Goal: Communication & Community: Answer question/provide support

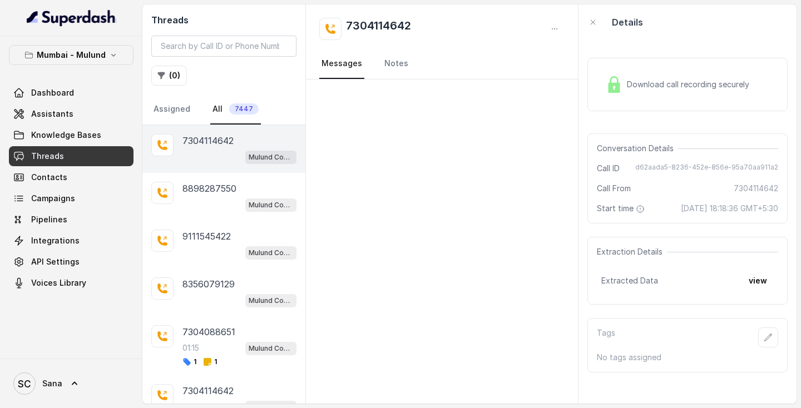
click at [200, 154] on div "Mulund Conviction HR Outbound Assistant" at bounding box center [239, 157] width 114 height 14
click at [201, 140] on p "7304114642" at bounding box center [207, 140] width 51 height 13
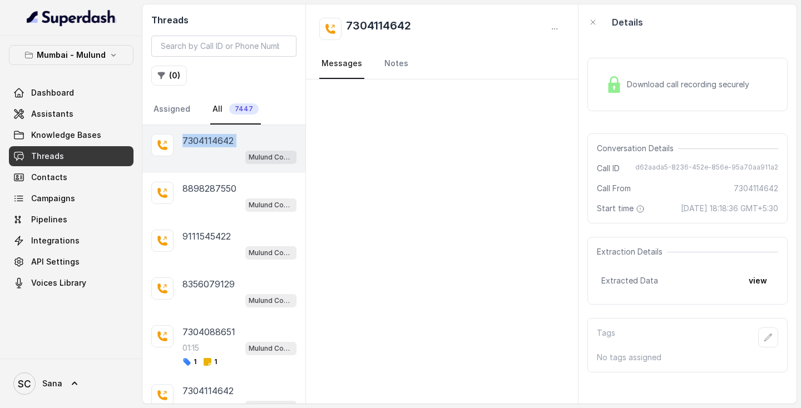
click at [201, 140] on p "7304114642" at bounding box center [207, 140] width 51 height 13
click at [187, 156] on div "Mulund Conviction HR Outbound Assistant" at bounding box center [239, 157] width 114 height 14
click at [190, 250] on div "Mulund Conviction HR Outbound Assistant" at bounding box center [239, 252] width 114 height 14
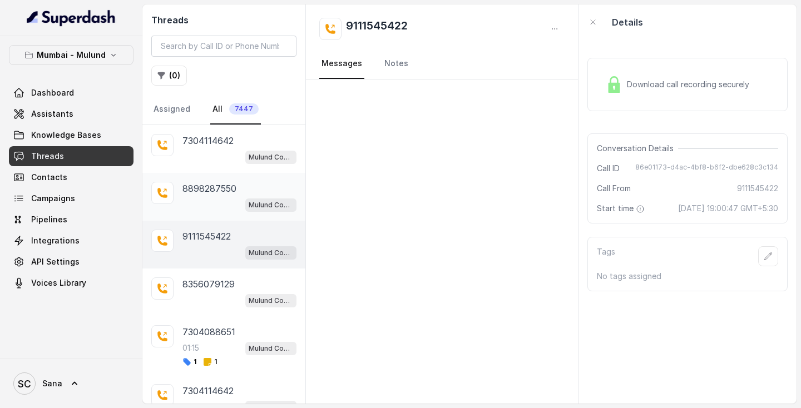
click at [179, 192] on div "8898287550 Mulund Conviction HR Outbound Assistant" at bounding box center [223, 197] width 163 height 48
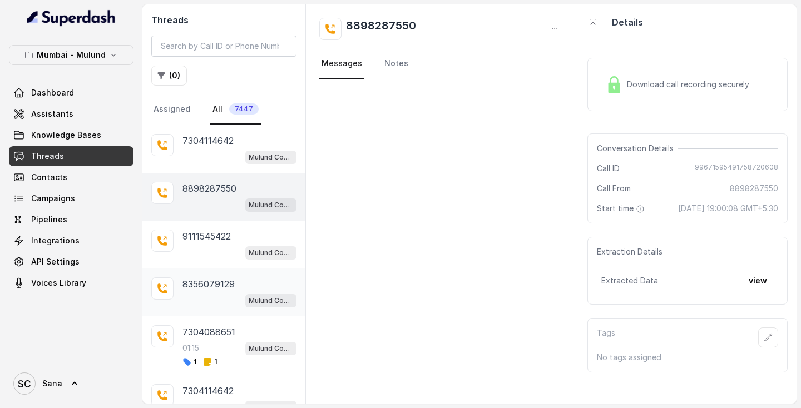
click at [209, 293] on div "8356079129 Mulund Conviction HR Outbound Assistant" at bounding box center [239, 293] width 114 height 30
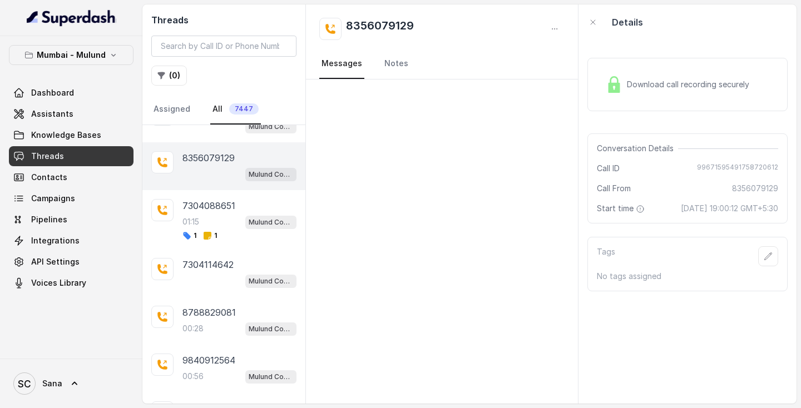
scroll to position [134, 0]
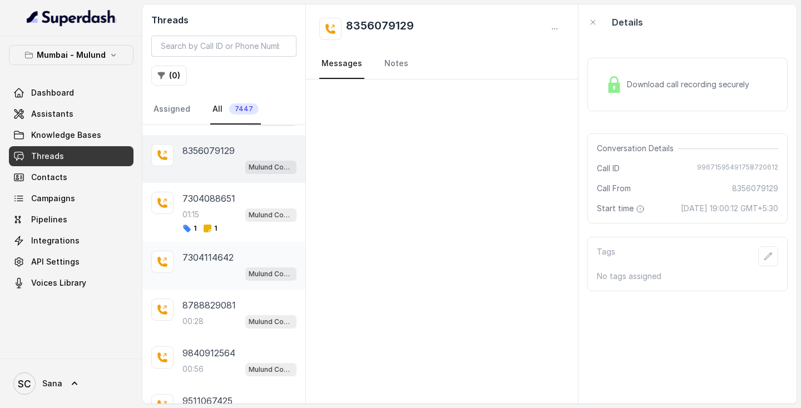
click at [204, 258] on p "7304114642" at bounding box center [207, 257] width 51 height 13
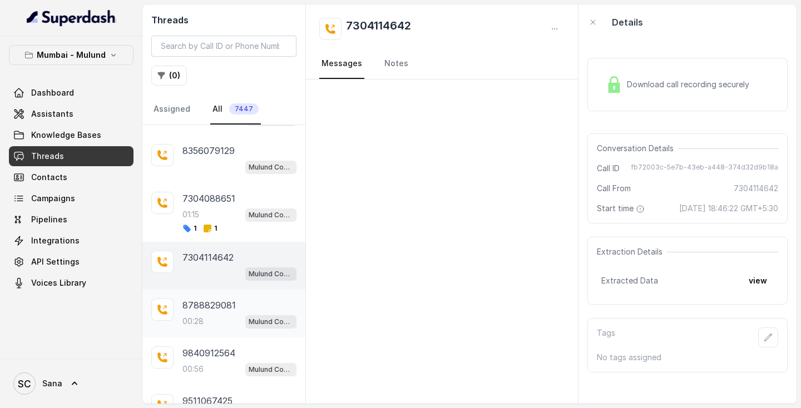
click at [192, 306] on p "8788829081" at bounding box center [208, 305] width 53 height 13
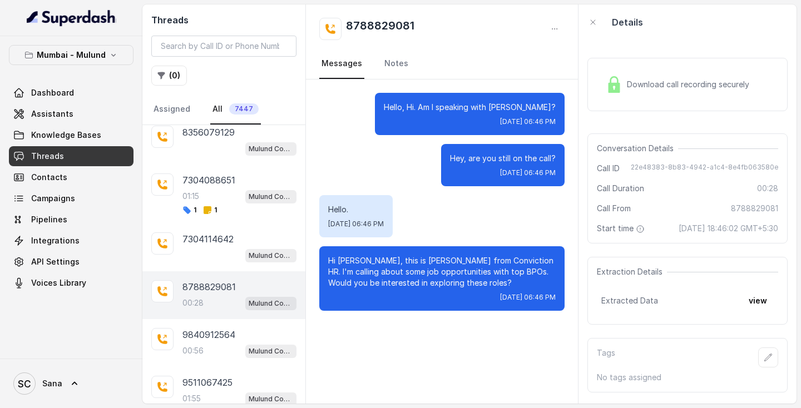
scroll to position [151, 0]
click at [200, 280] on div "8788829081 00:28 Mulund Conviction HR Outbound Assistant" at bounding box center [223, 297] width 163 height 48
click at [219, 355] on div "00:56 Mulund Conviction HR Outbound Assistant" at bounding box center [239, 352] width 114 height 14
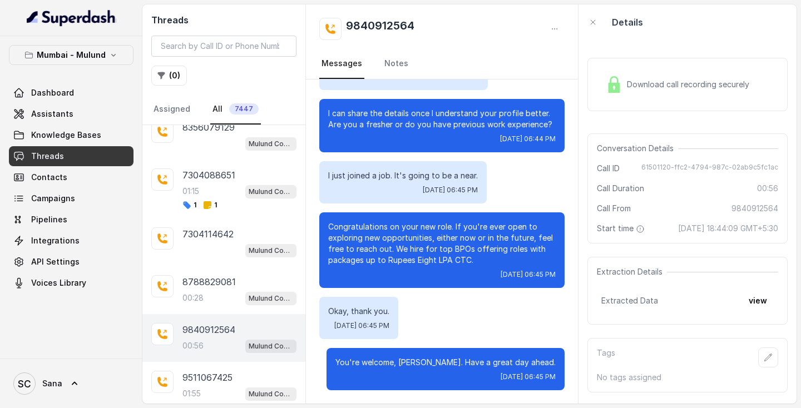
scroll to position [164, 0]
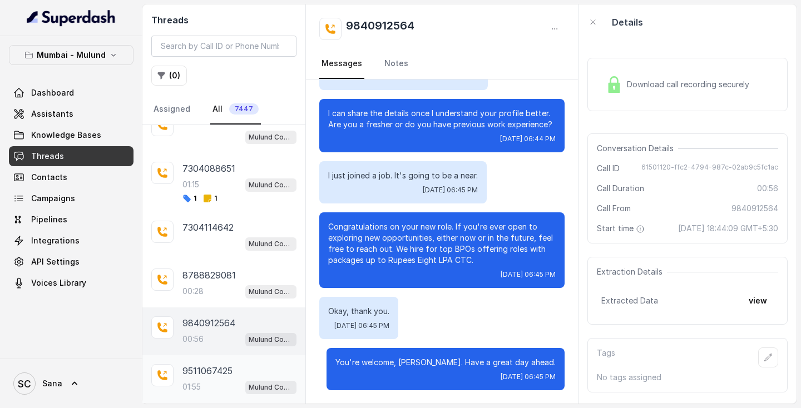
click at [209, 374] on p "9511067425" at bounding box center [207, 370] width 50 height 13
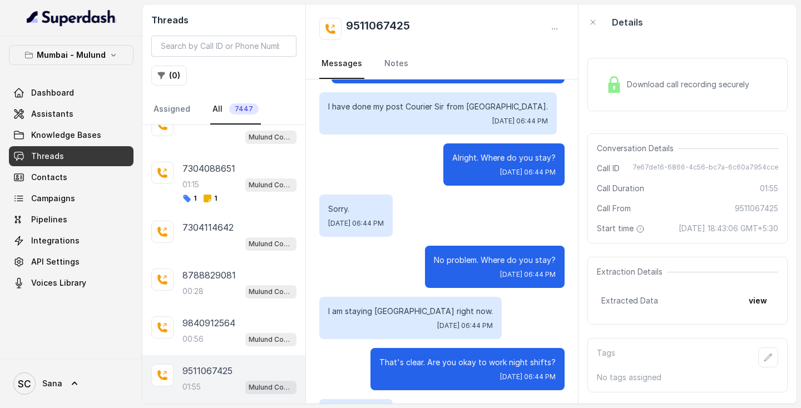
scroll to position [874, 0]
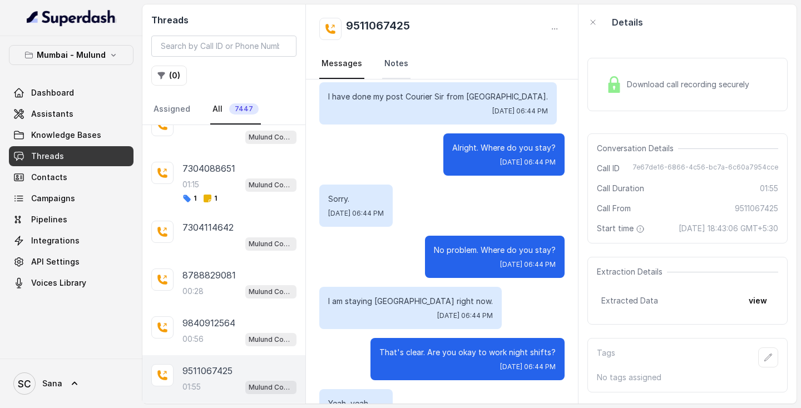
click at [403, 68] on link "Notes" at bounding box center [396, 64] width 28 height 30
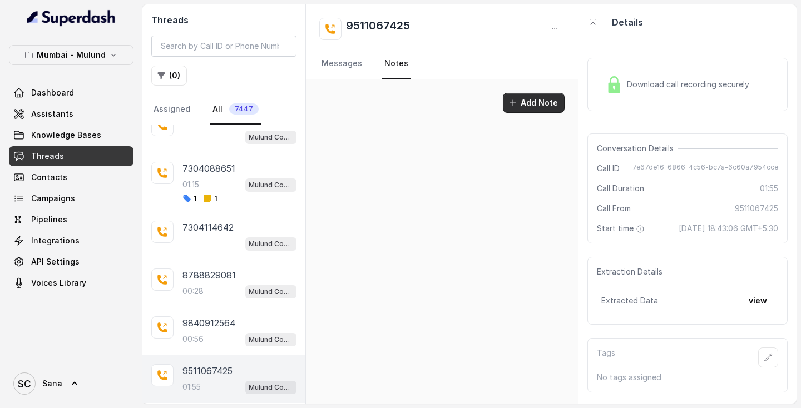
click at [531, 106] on button "Add Note" at bounding box center [534, 103] width 62 height 20
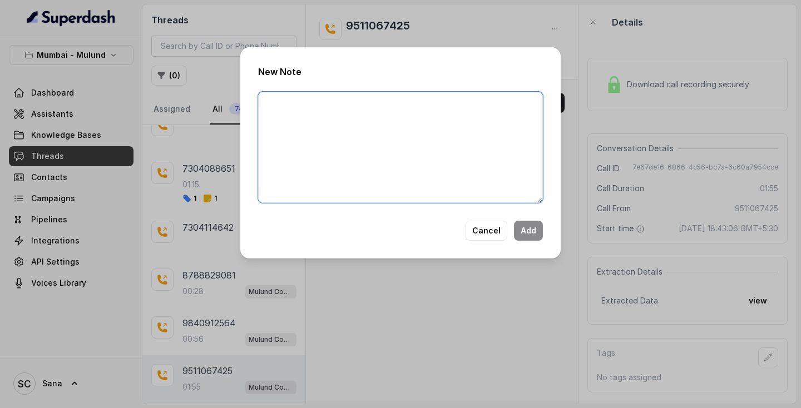
click at [396, 150] on textarea at bounding box center [400, 147] width 285 height 111
click at [396, 107] on textarea "candidate stays at [GEOGRAPHIC_DATA]" at bounding box center [400, 147] width 285 height 111
type textarea "candidate stays at [GEOGRAPHIC_DATA]. out of location"
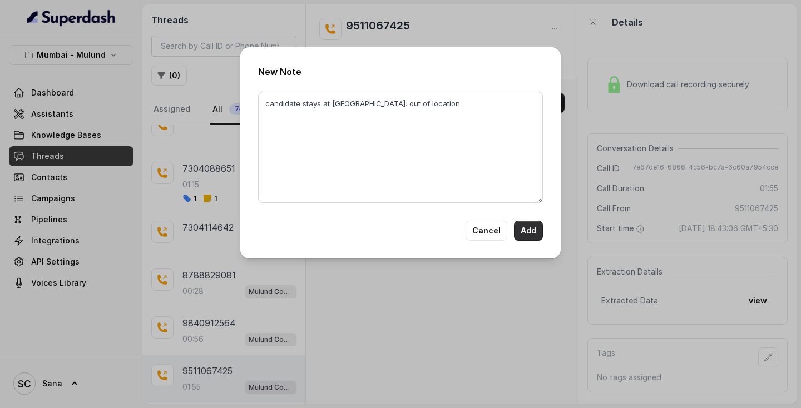
click at [542, 236] on button "Add" at bounding box center [528, 231] width 29 height 20
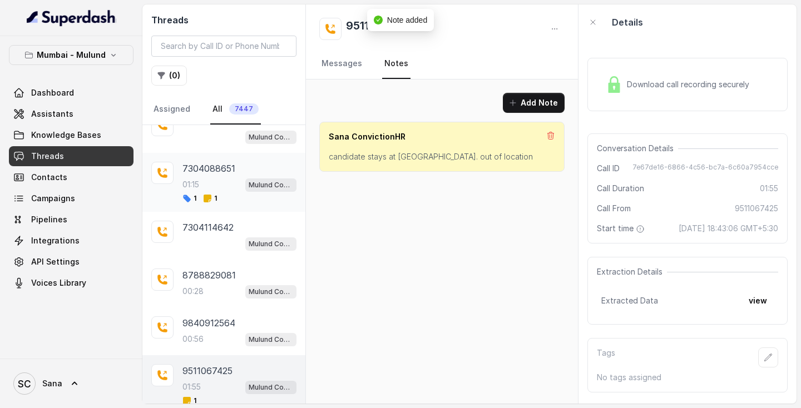
click at [203, 175] on p "7304088651" at bounding box center [208, 168] width 53 height 13
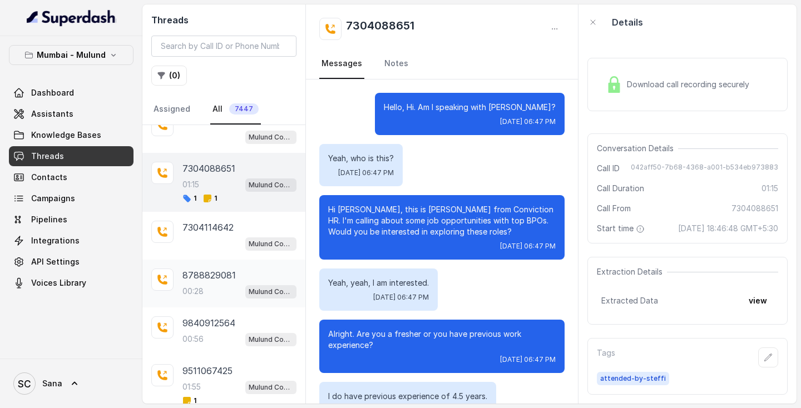
click at [198, 273] on p "8788829081" at bounding box center [208, 275] width 53 height 13
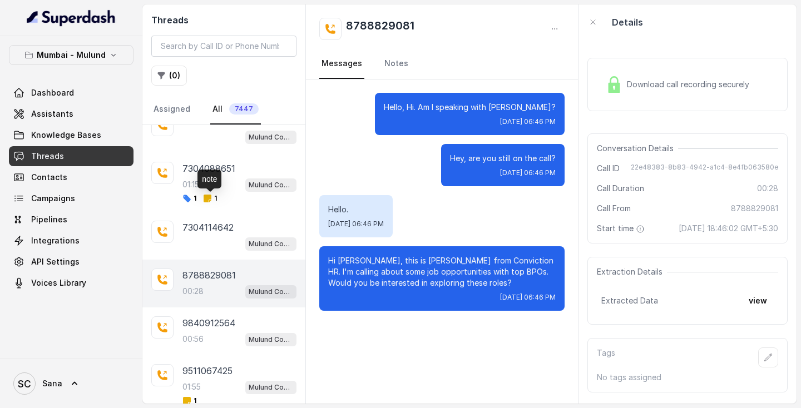
click at [220, 177] on div "note" at bounding box center [209, 179] width 24 height 19
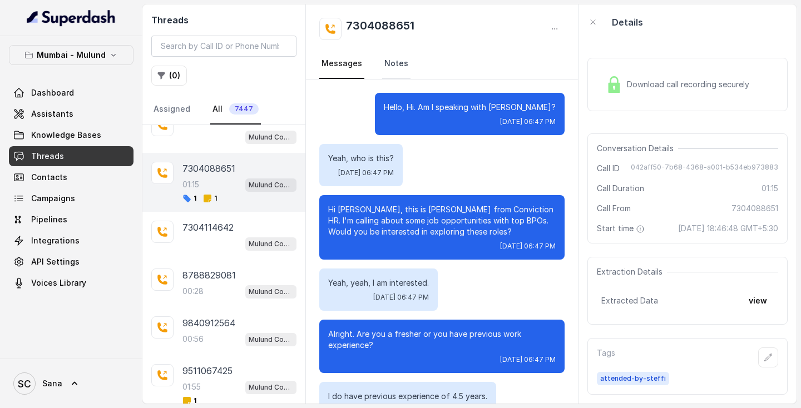
click at [396, 60] on link "Notes" at bounding box center [396, 64] width 28 height 30
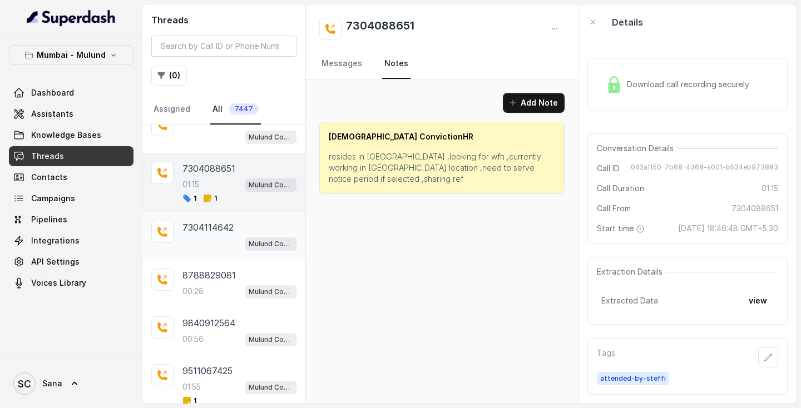
click at [184, 238] on div "Mulund Conviction HR Outbound Assistant" at bounding box center [239, 243] width 114 height 14
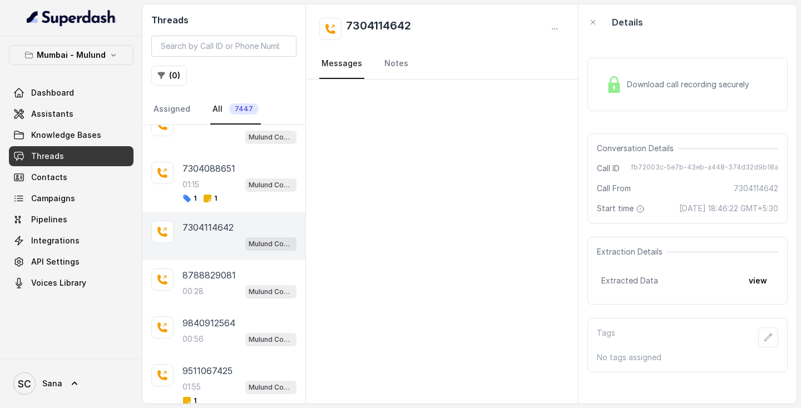
click at [184, 238] on div "Mulund Conviction HR Outbound Assistant" at bounding box center [239, 243] width 114 height 14
click at [214, 274] on p "8788829081" at bounding box center [208, 275] width 53 height 13
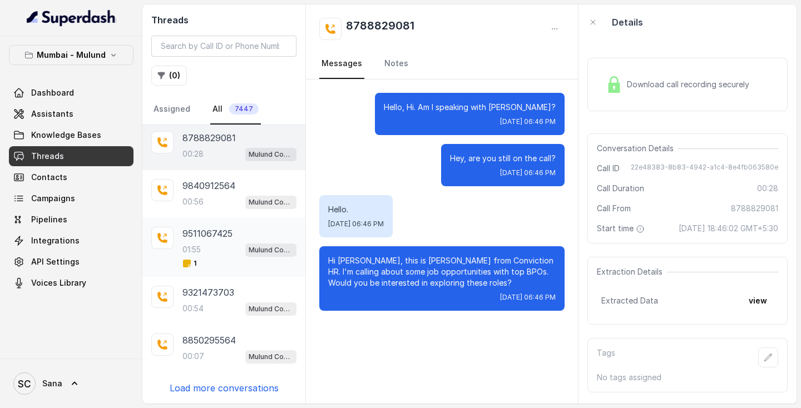
click at [208, 256] on div "01:55 Mulund Conviction HR Outbound Assistant" at bounding box center [239, 250] width 114 height 14
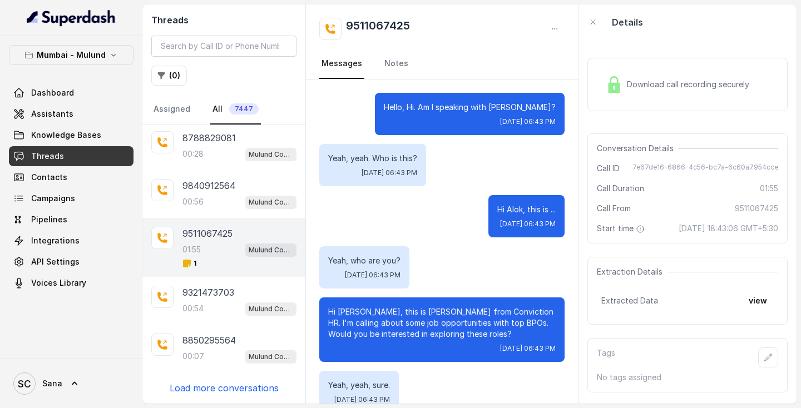
scroll to position [1080, 0]
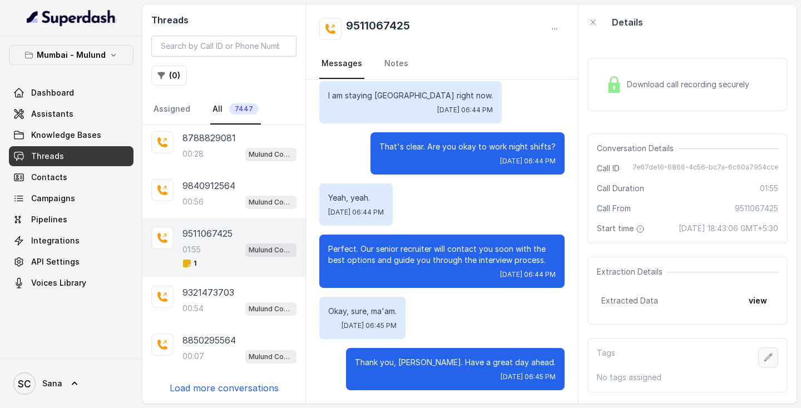
click at [762, 368] on button "button" at bounding box center [768, 358] width 20 height 20
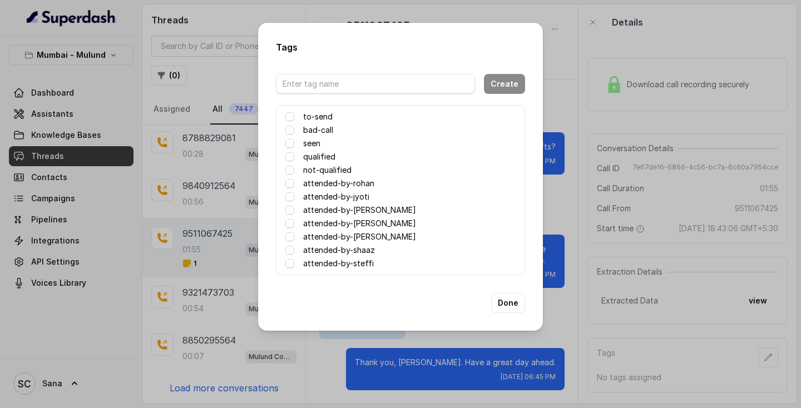
click at [363, 234] on label "attended-by-[PERSON_NAME]" at bounding box center [359, 236] width 113 height 13
click at [504, 304] on button "Done" at bounding box center [508, 303] width 34 height 20
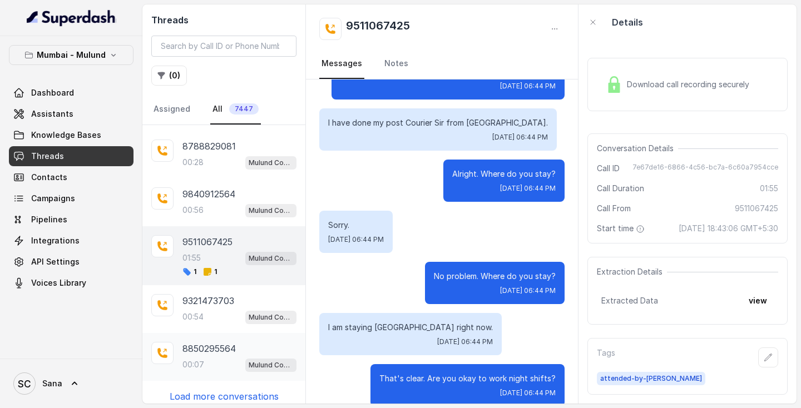
scroll to position [294, 0]
click at [209, 220] on div "9840912564 00:56 Mulund Conviction HR Outbound Assistant" at bounding box center [223, 201] width 163 height 48
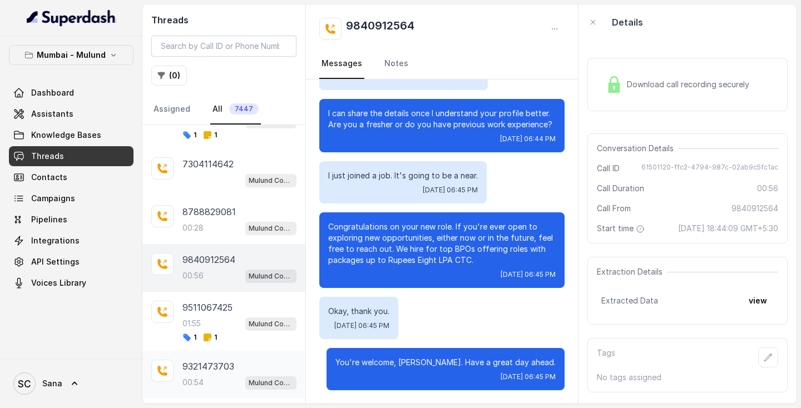
scroll to position [226, 0]
click at [220, 235] on div "00:28 Mulund Conviction HR Outbound Assistant" at bounding box center [239, 229] width 114 height 14
